Goal: Task Accomplishment & Management: Use online tool/utility

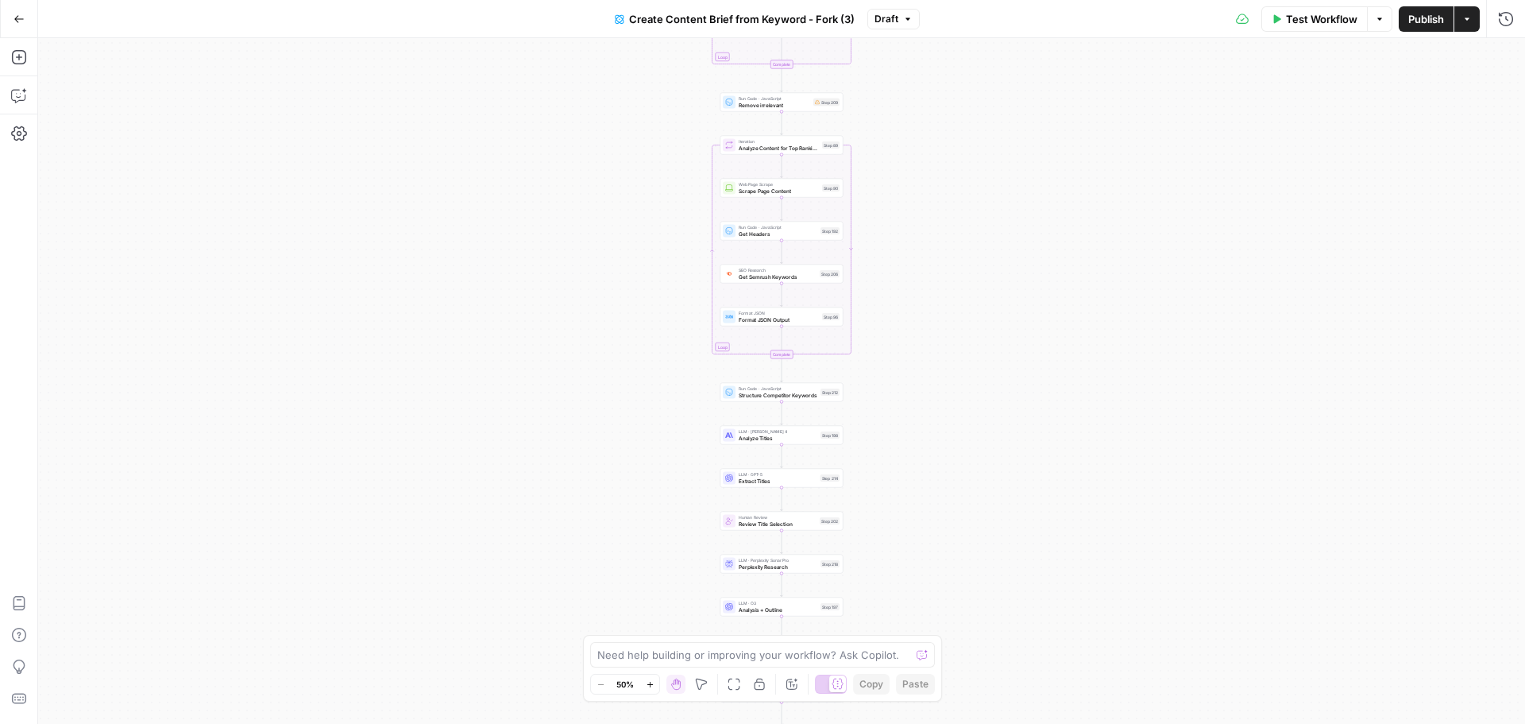
click at [6, 22] on button "Go Back" at bounding box center [19, 19] width 29 height 29
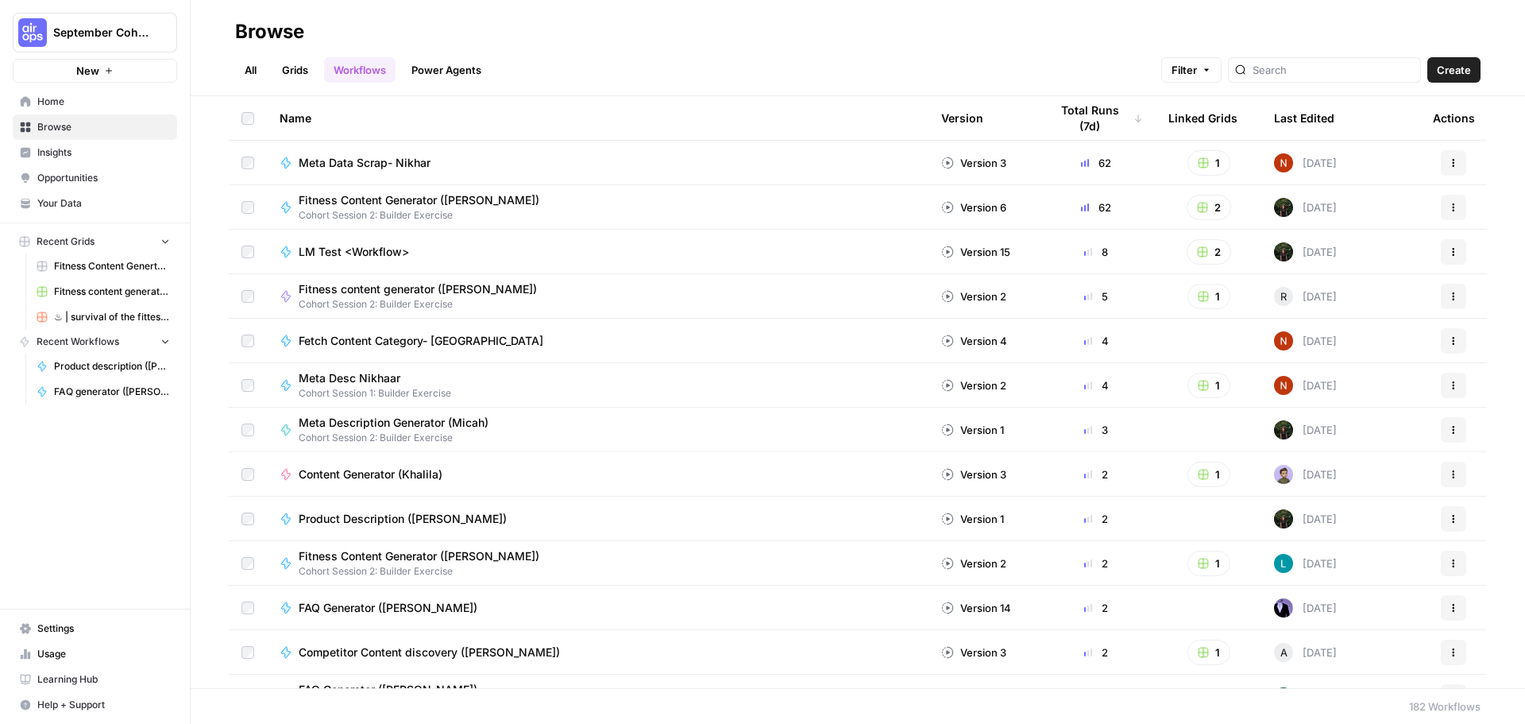
click at [75, 206] on span "Your Data" at bounding box center [103, 203] width 133 height 14
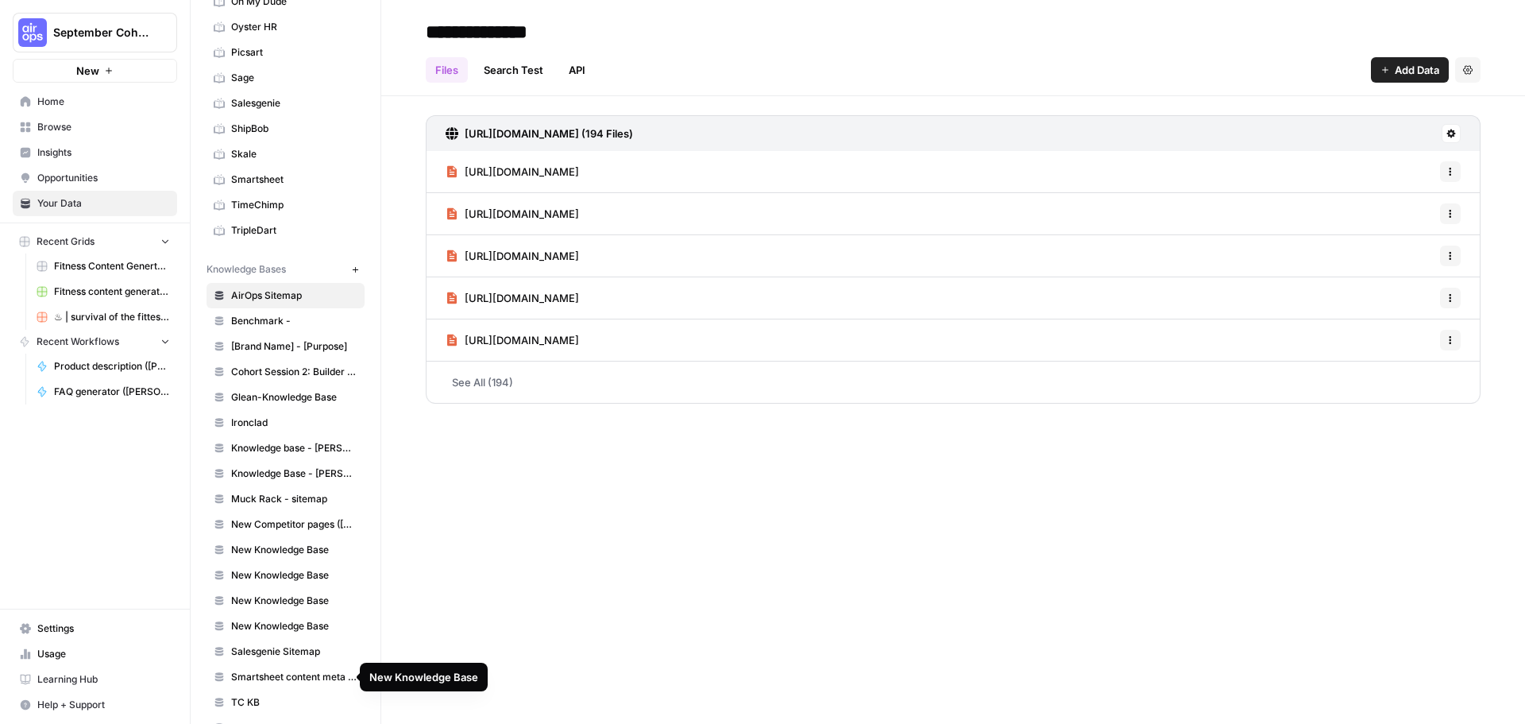
scroll to position [556, 0]
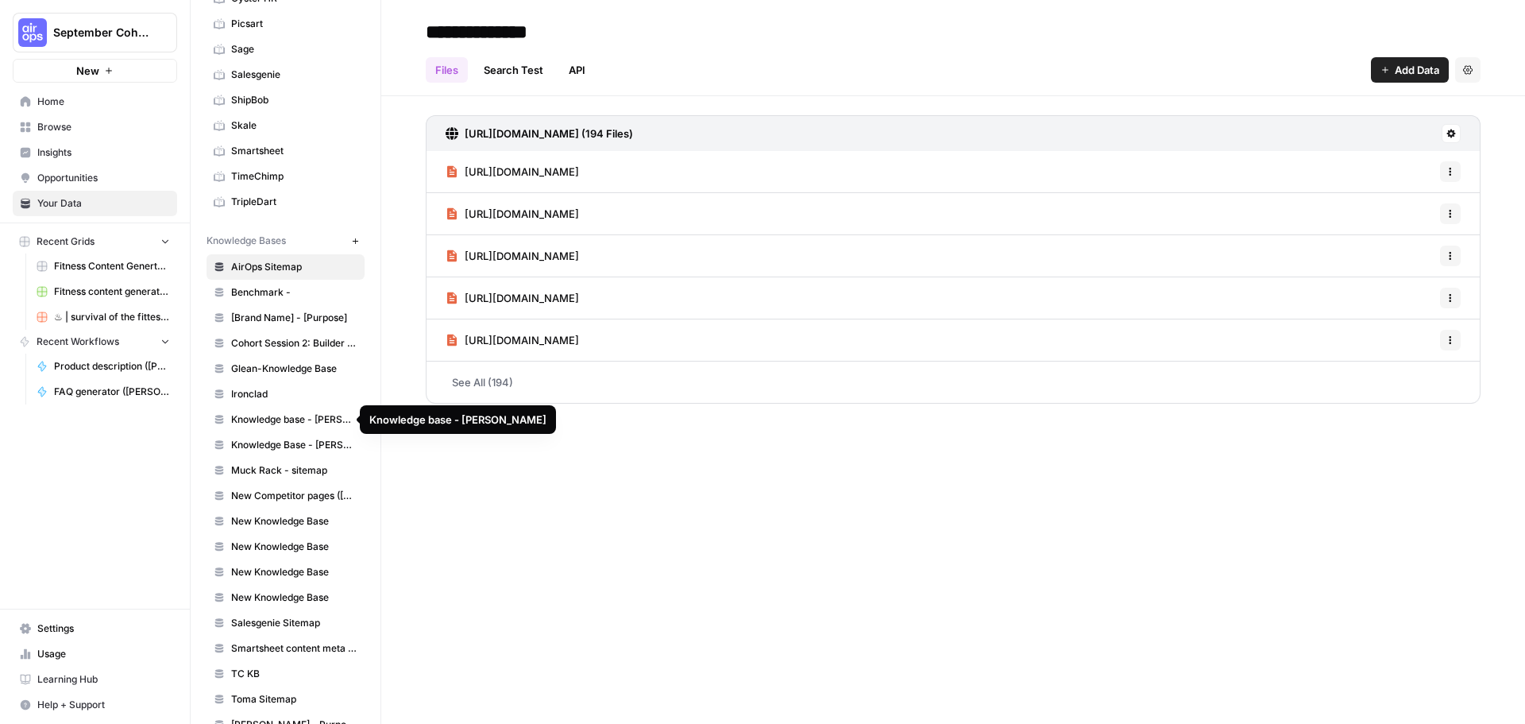
click at [292, 421] on span "Knowledge base - [PERSON_NAME]" at bounding box center [294, 419] width 126 height 14
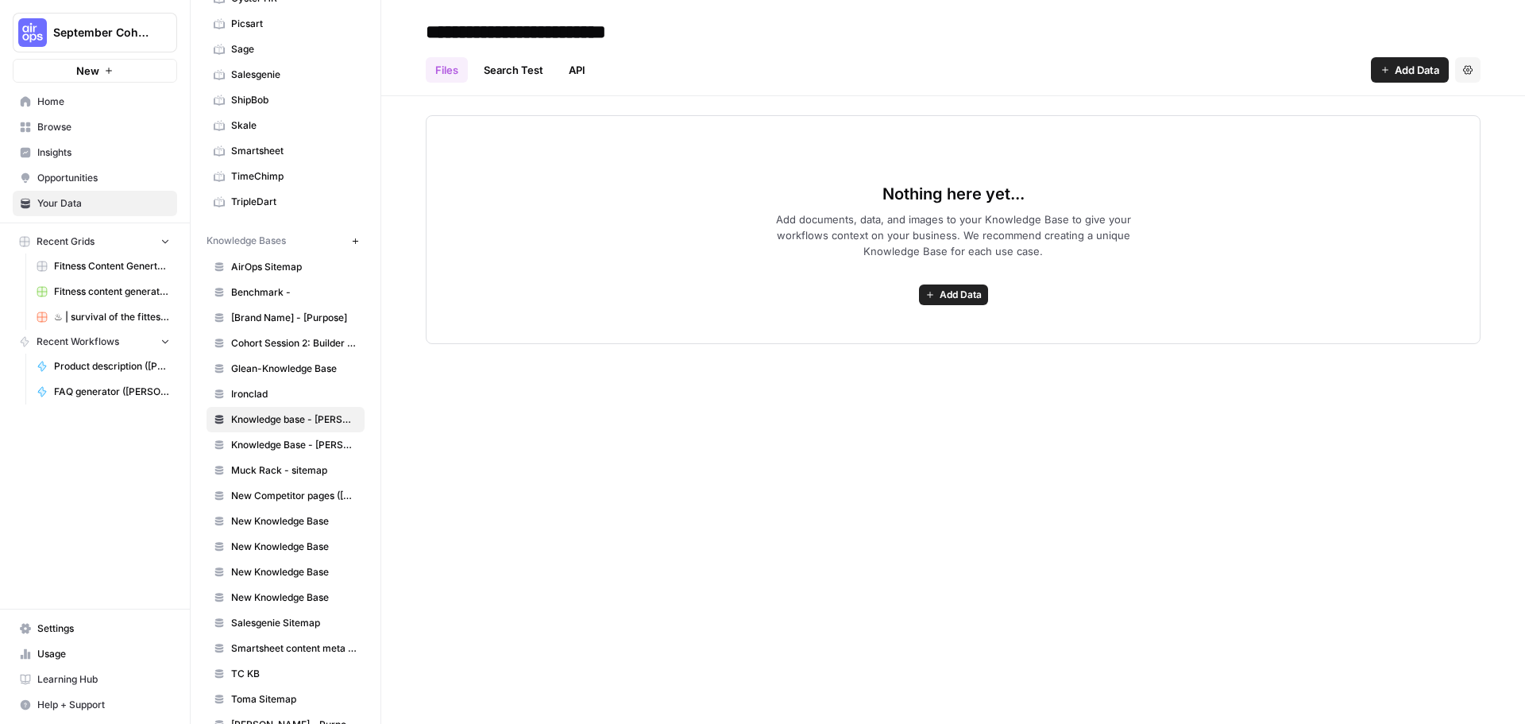
click at [933, 293] on icon "button" at bounding box center [930, 295] width 10 height 10
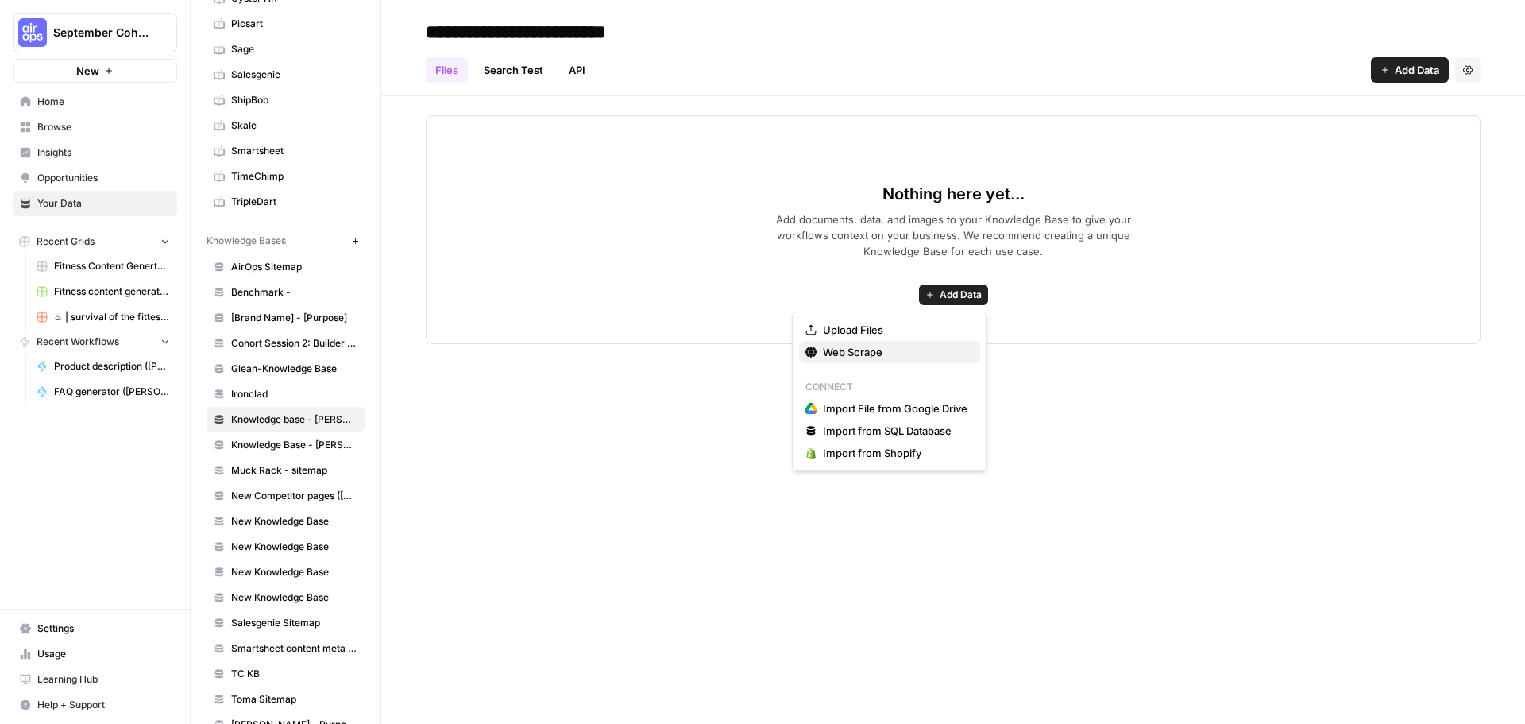
click at [866, 356] on span "Web Scrape" at bounding box center [895, 352] width 145 height 16
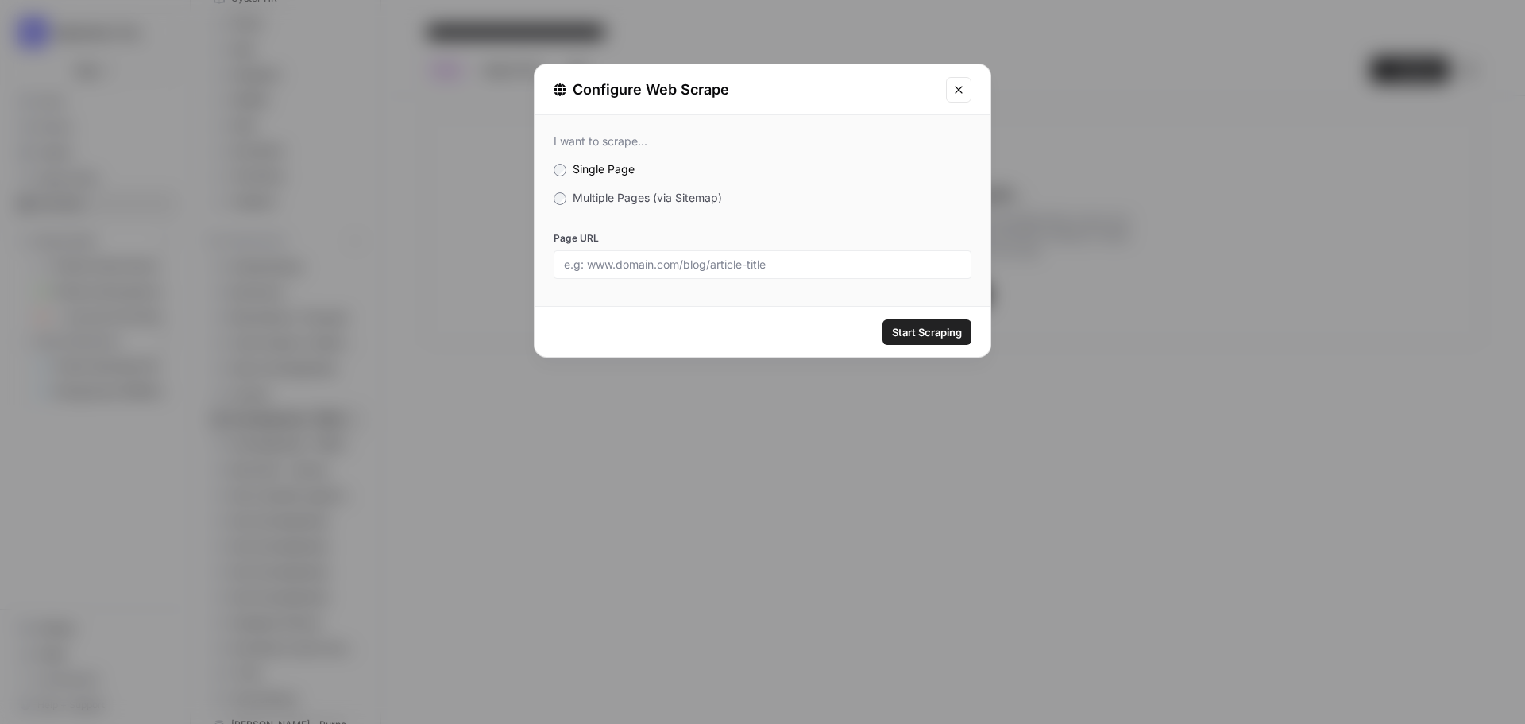
click at [674, 202] on span "Multiple Pages (via Sitemap)" at bounding box center [647, 198] width 149 height 14
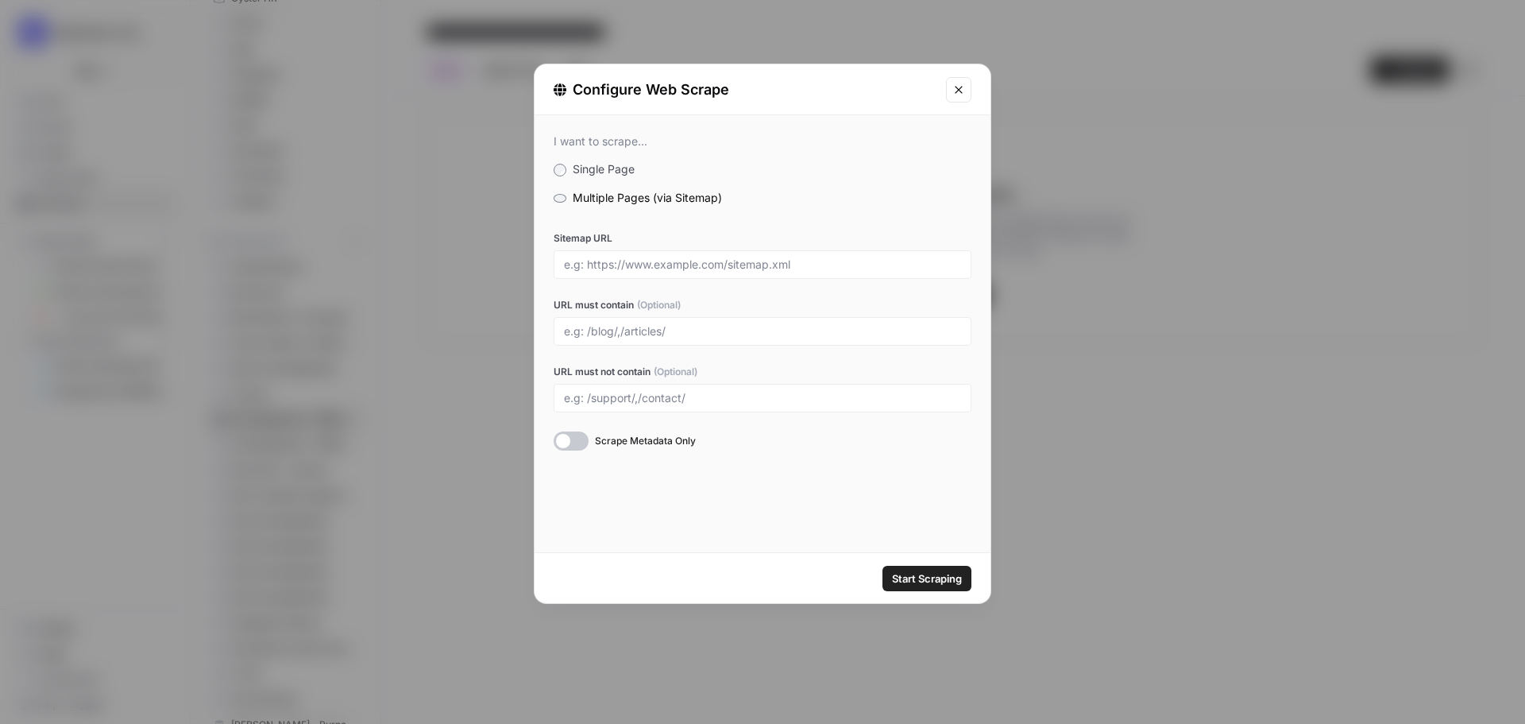
click at [651, 322] on div at bounding box center [763, 331] width 418 height 29
click at [646, 264] on input "Sitemap URL" at bounding box center [762, 264] width 397 height 14
paste input "[DOMAIN_NAME][URL]"
click at [751, 342] on div at bounding box center [763, 331] width 418 height 29
click at [571, 447] on div at bounding box center [571, 440] width 35 height 19
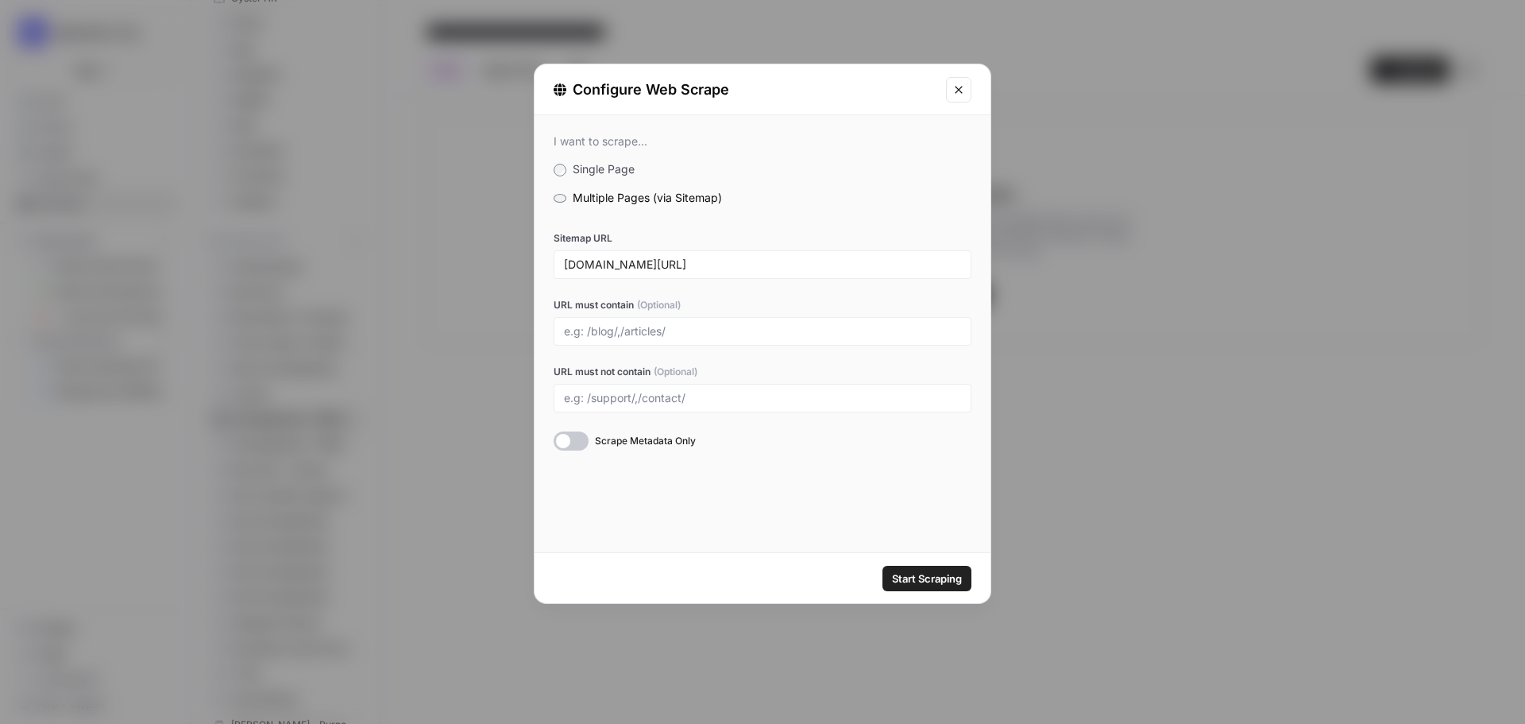
click at [924, 582] on span "Start Scraping" at bounding box center [927, 578] width 70 height 16
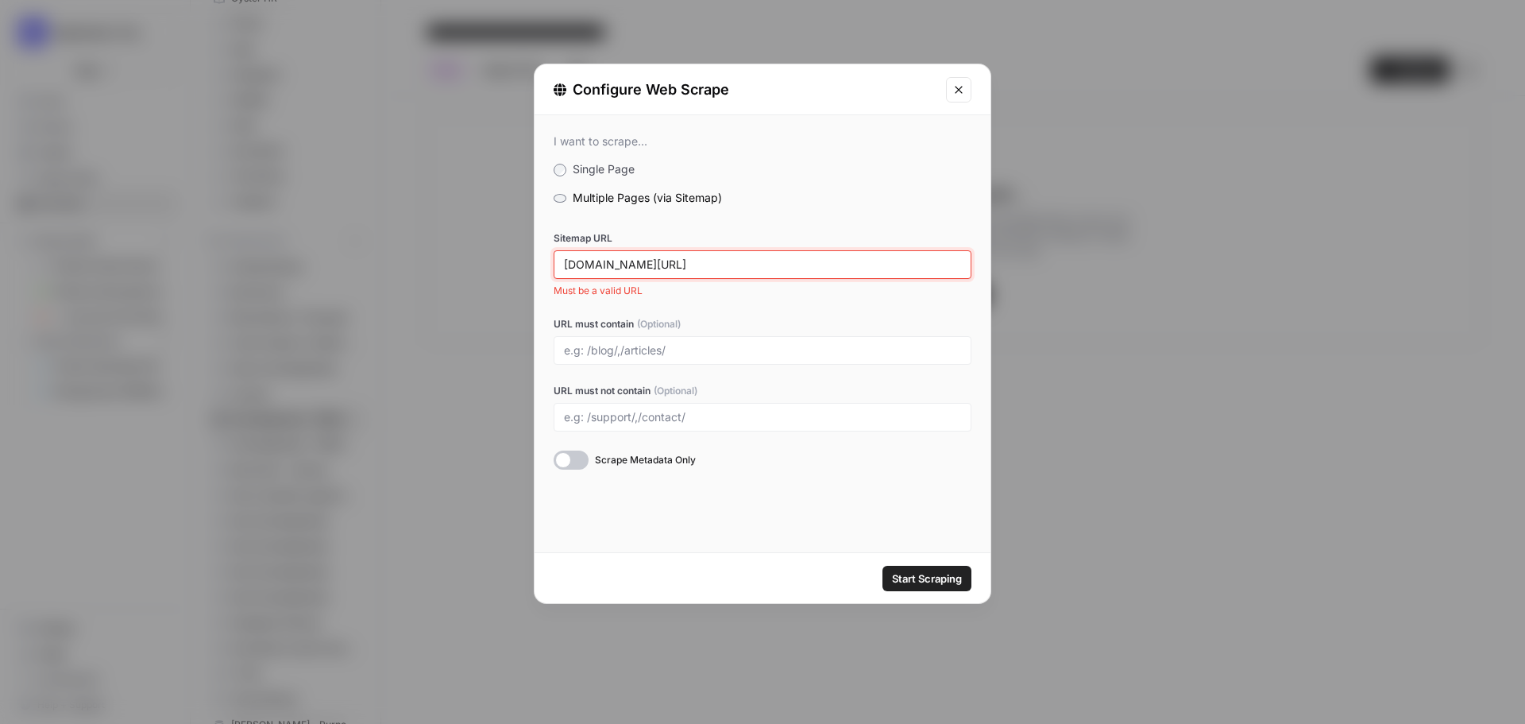
click at [675, 264] on input "[DOMAIN_NAME][URL]" at bounding box center [762, 264] width 397 height 14
click at [562, 268] on div "[DOMAIN_NAME][URL]" at bounding box center [763, 264] width 418 height 29
click at [566, 268] on input "[DOMAIN_NAME][URL]" at bounding box center [762, 264] width 397 height 14
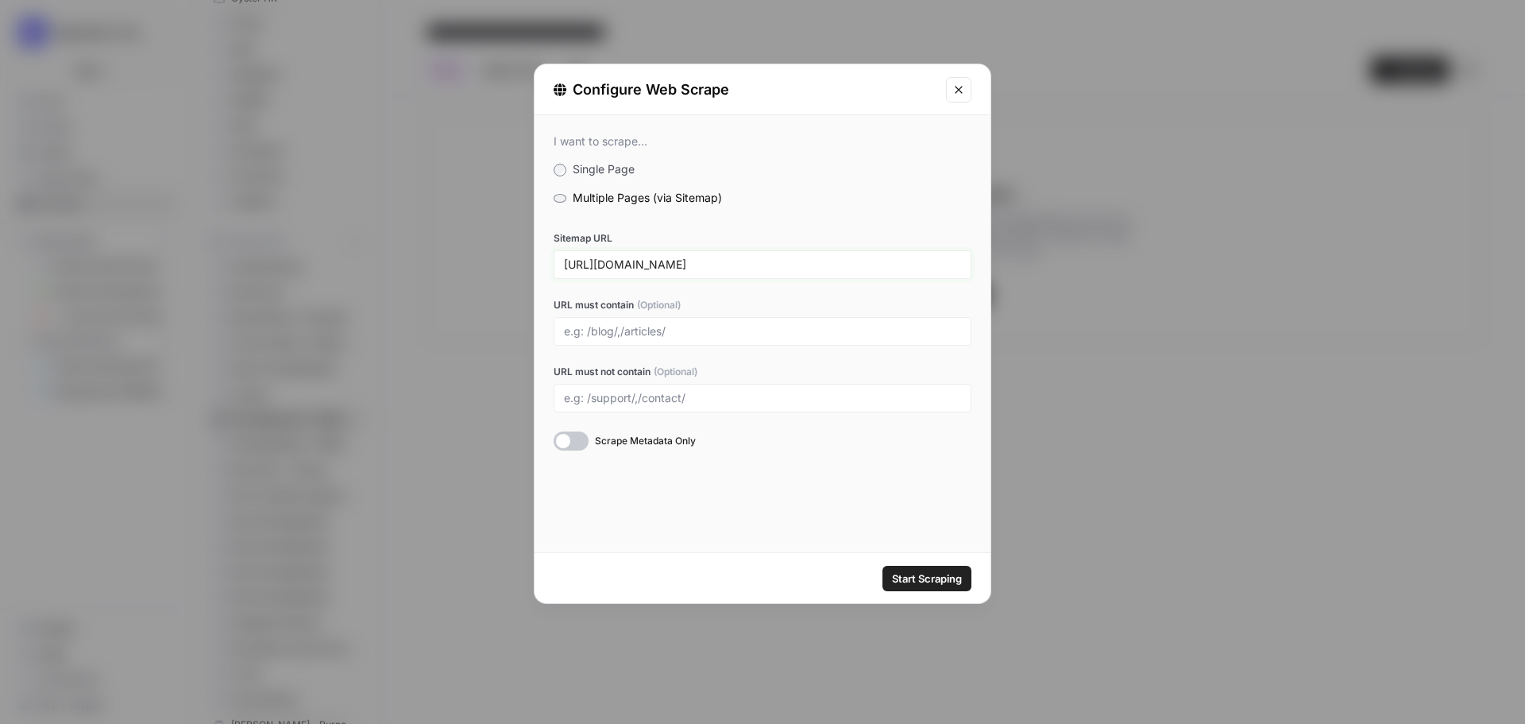
type input "[URL][DOMAIN_NAME]"
click at [917, 581] on span "Start Scraping" at bounding box center [927, 578] width 70 height 16
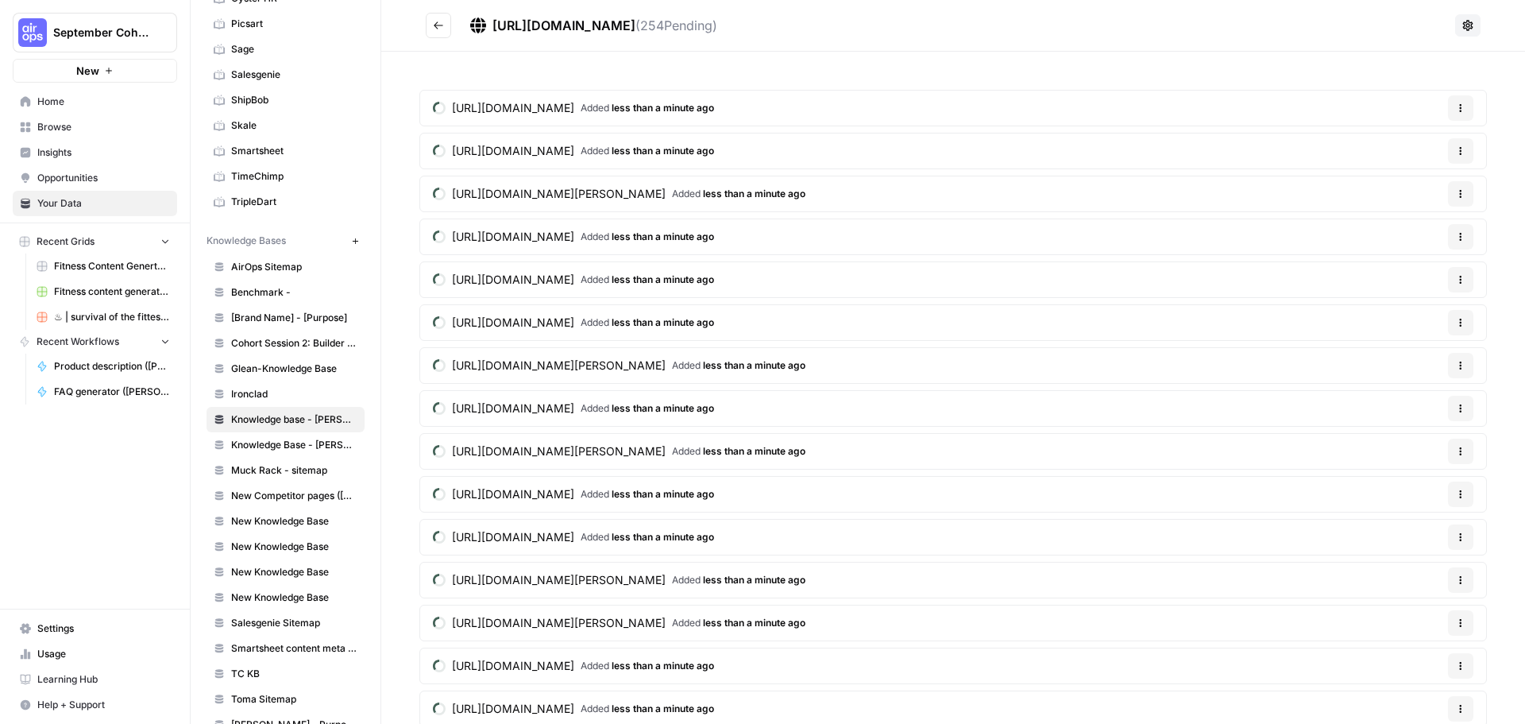
click at [1462, 25] on icon at bounding box center [1468, 25] width 13 height 13
click at [1503, 48] on header "[URL][DOMAIN_NAME] ( 254 Pending)" at bounding box center [953, 26] width 1144 height 52
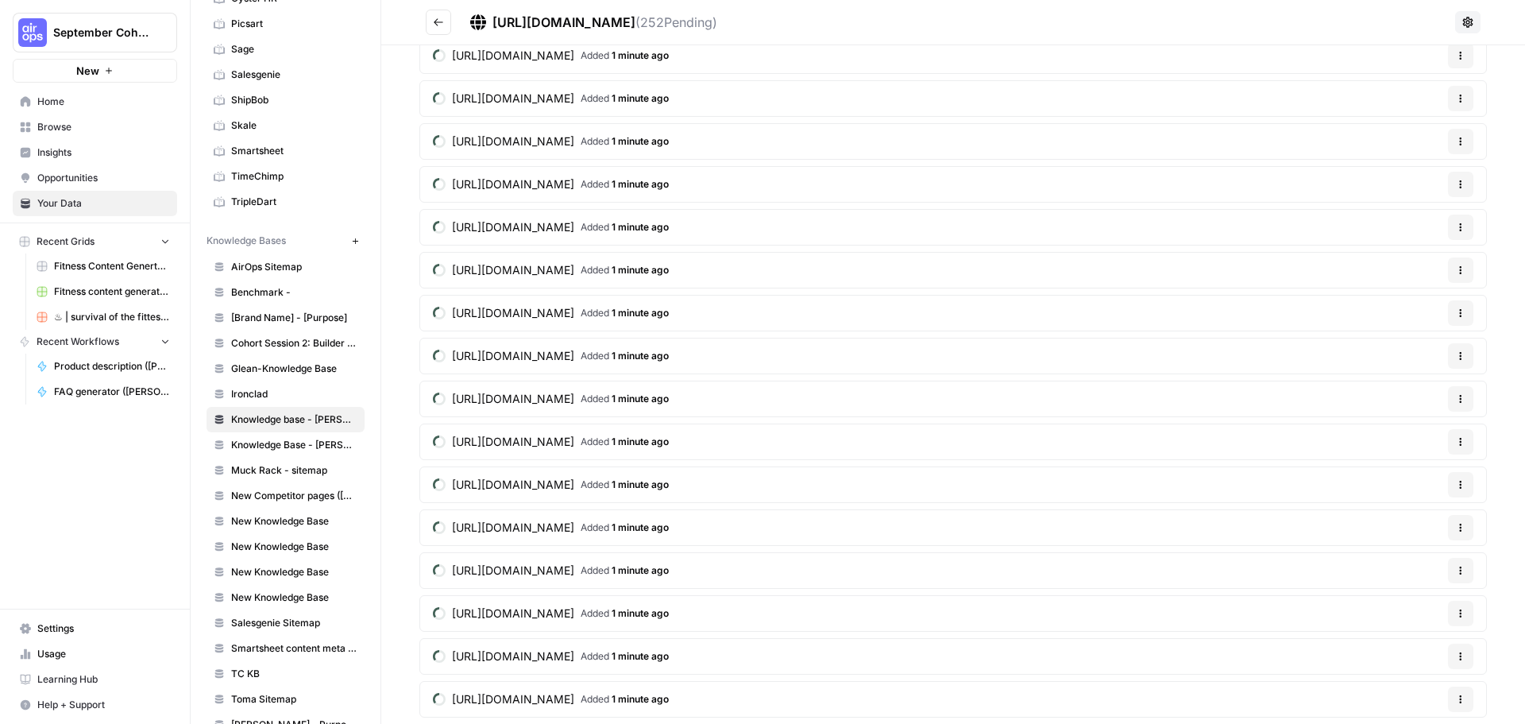
scroll to position [5443, 0]
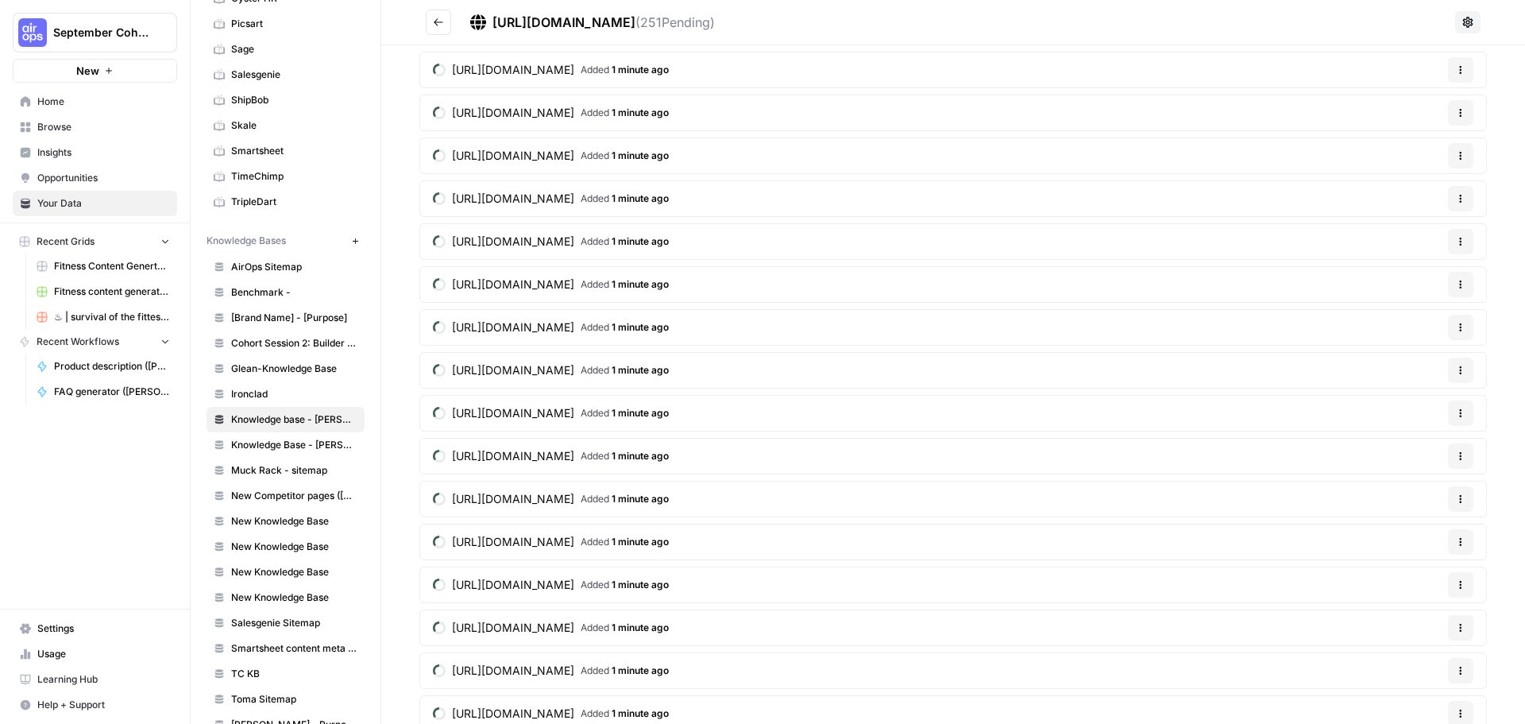
click at [1456, 546] on icon "button" at bounding box center [1461, 542] width 10 height 10
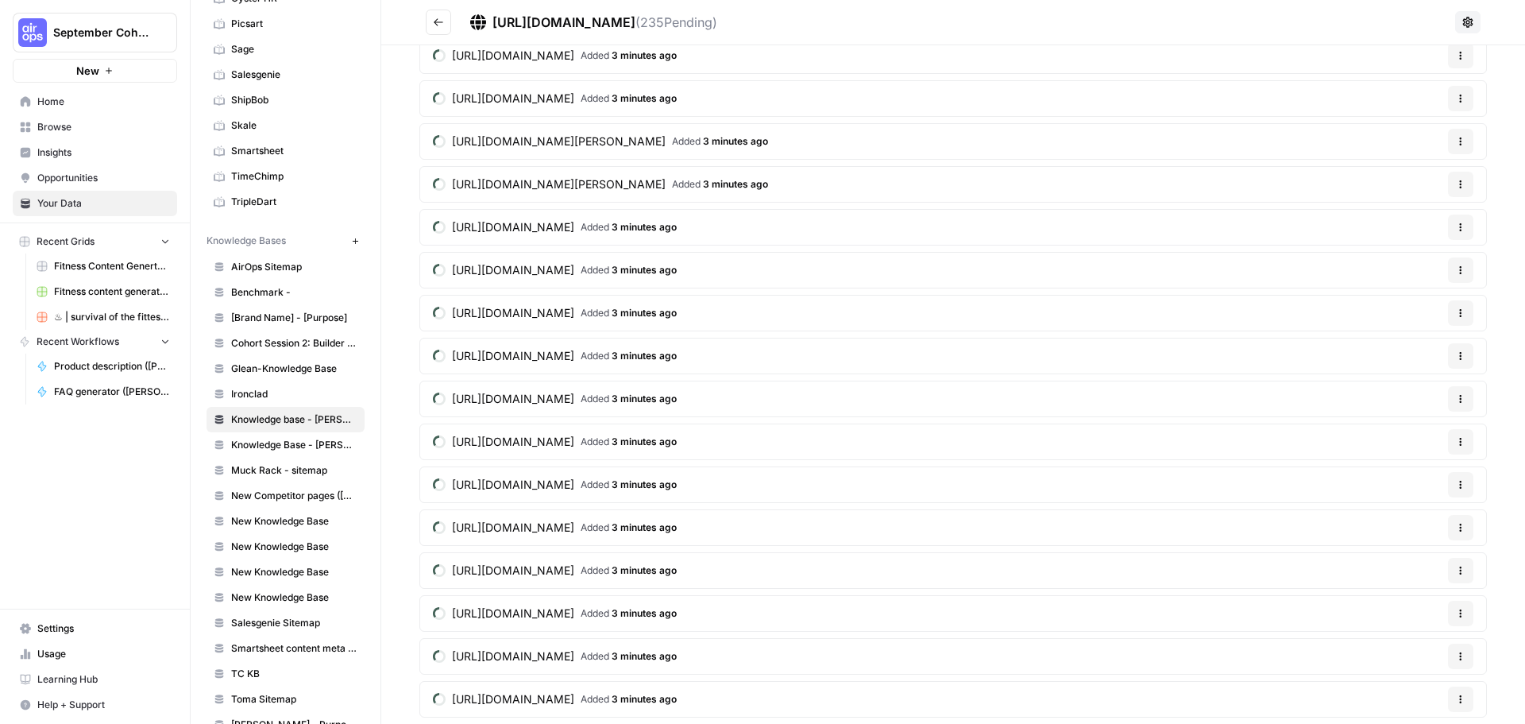
scroll to position [0, 0]
